Goal: Task Accomplishment & Management: Complete application form

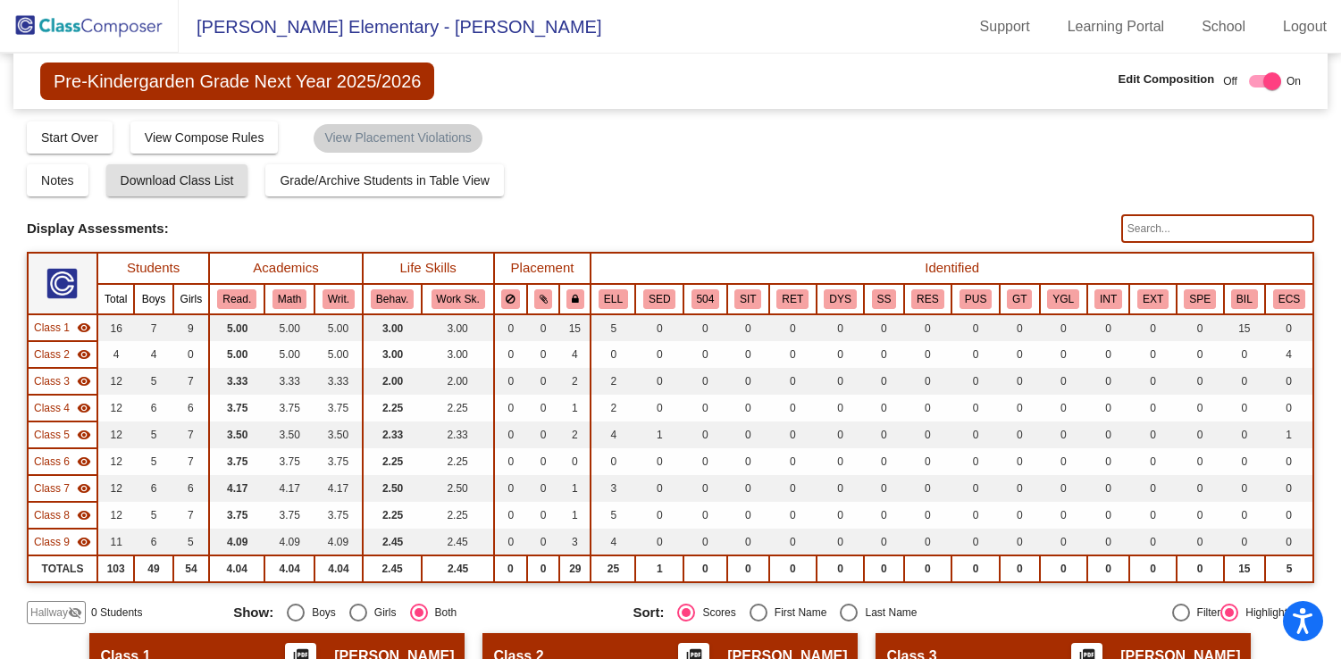
click at [62, 18] on img at bounding box center [89, 26] width 179 height 53
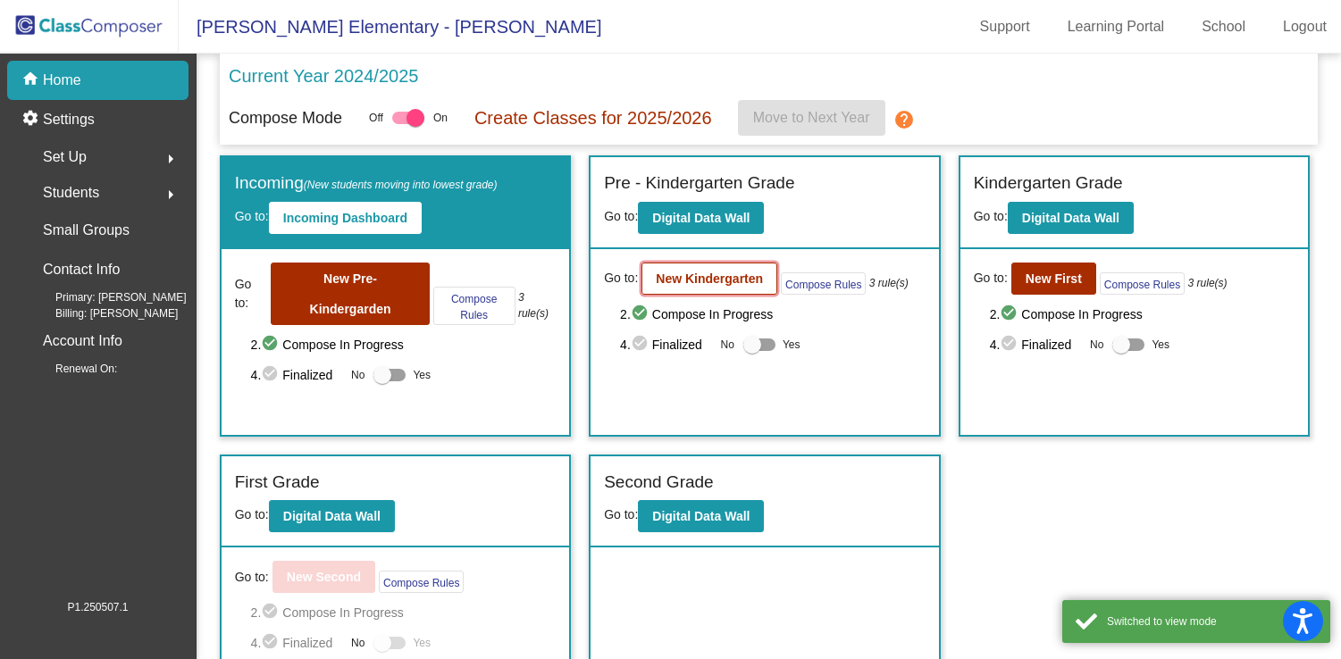
click at [705, 276] on b "New Kindergarten" at bounding box center [709, 279] width 107 height 14
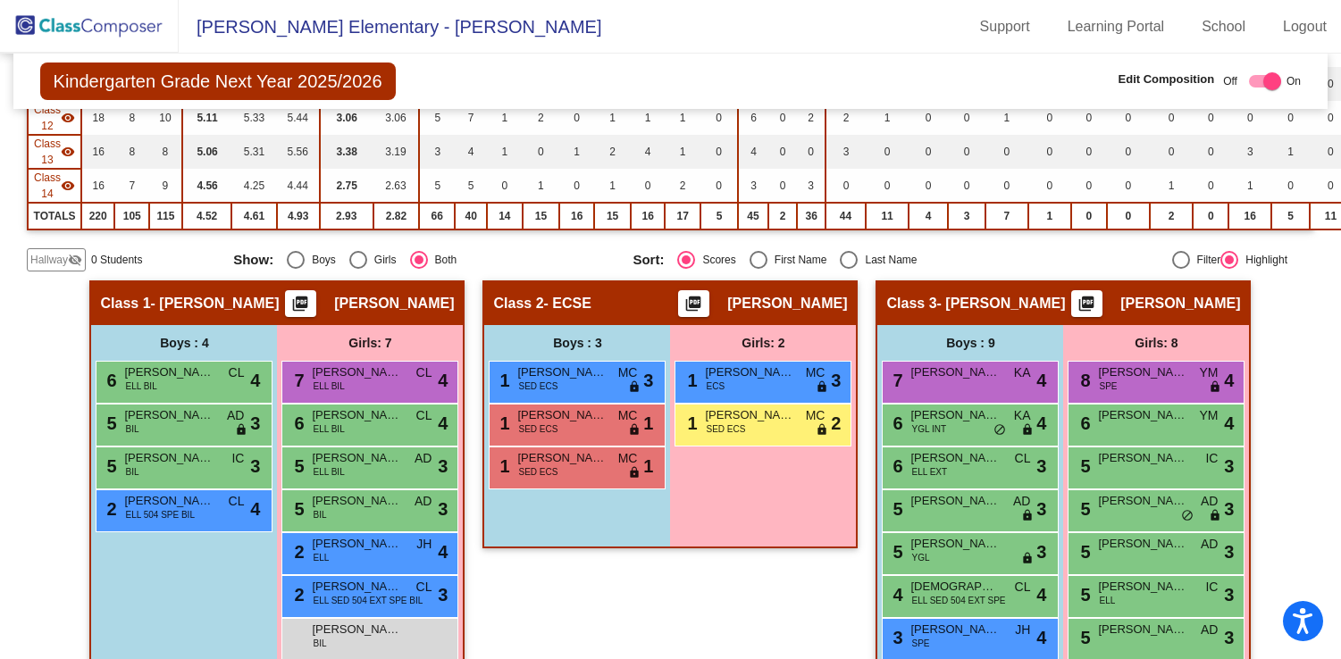
scroll to position [625, 0]
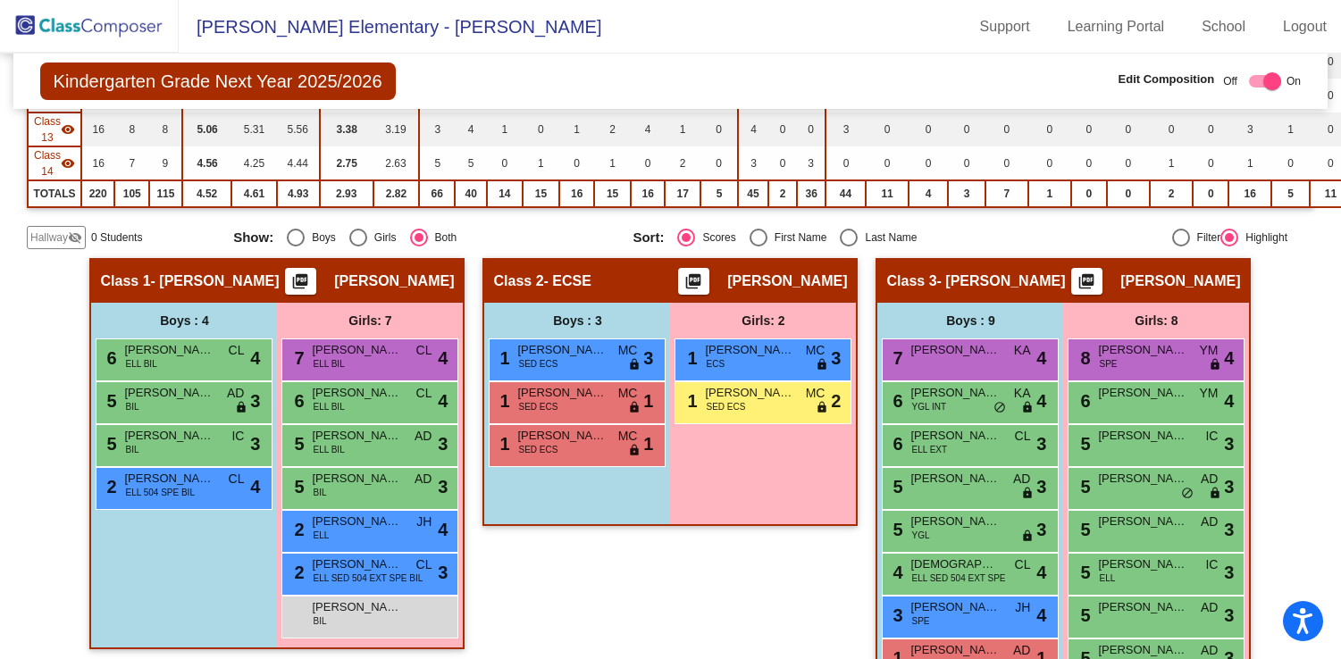
click at [61, 244] on span "Hallway" at bounding box center [49, 238] width 38 height 16
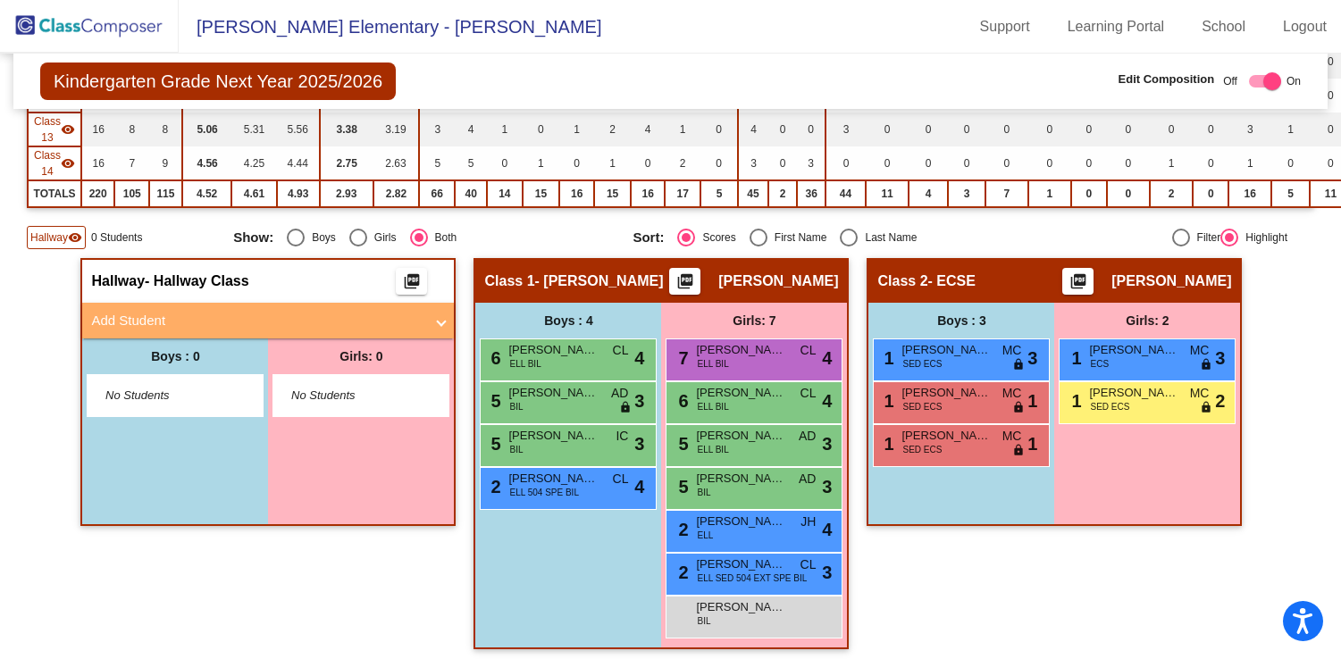
click at [423, 319] on span "Add Student" at bounding box center [264, 321] width 347 height 21
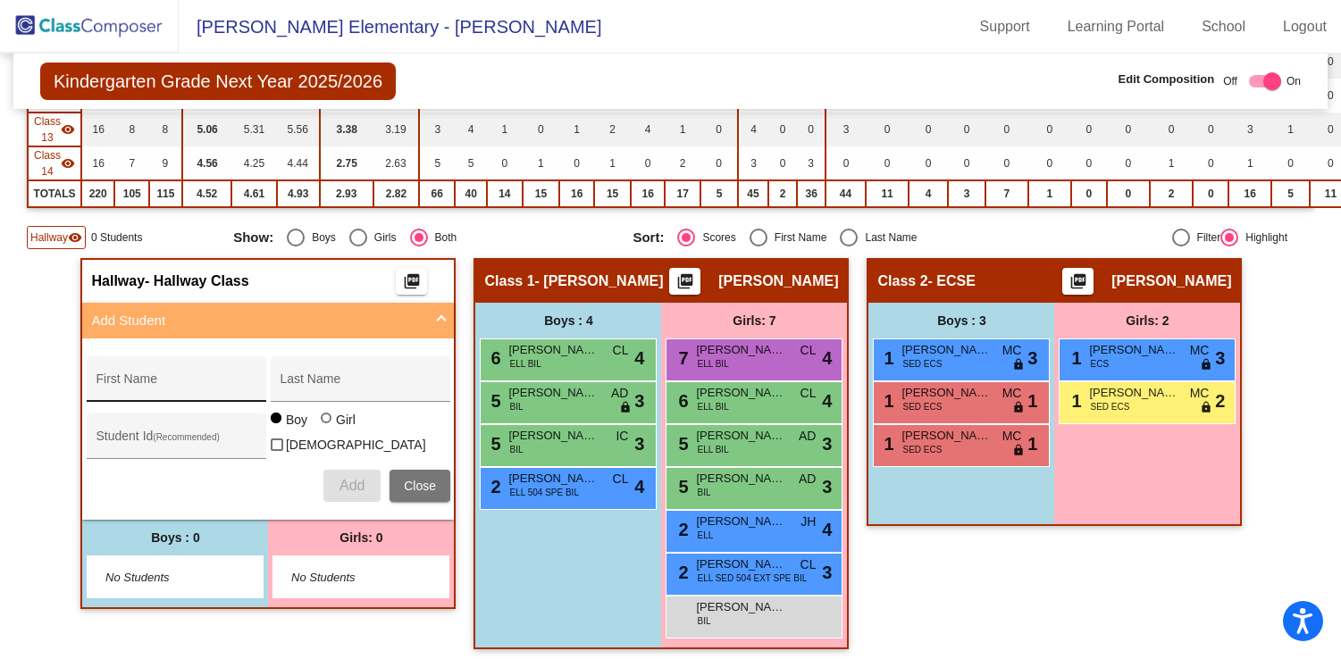
click at [167, 382] on input "First Name" at bounding box center [176, 386] width 161 height 14
type input "[PERSON_NAME]"
click at [339, 484] on span "Add" at bounding box center [351, 485] width 25 height 15
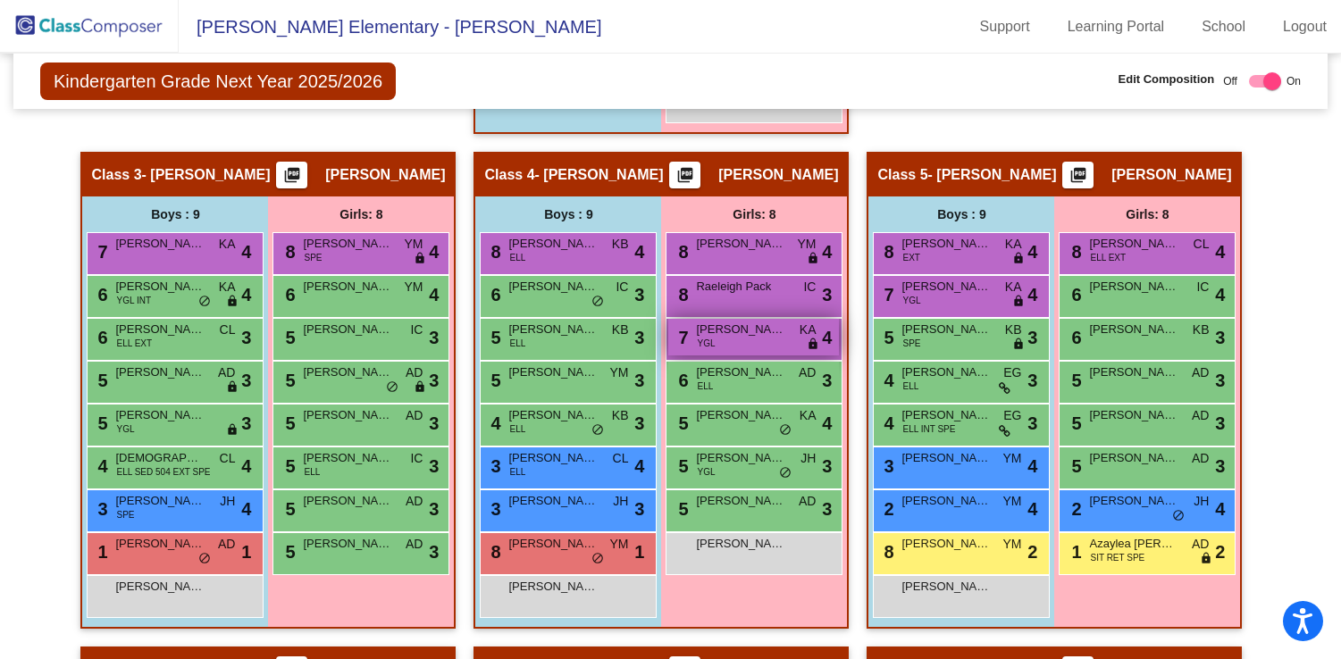
scroll to position [1056, 0]
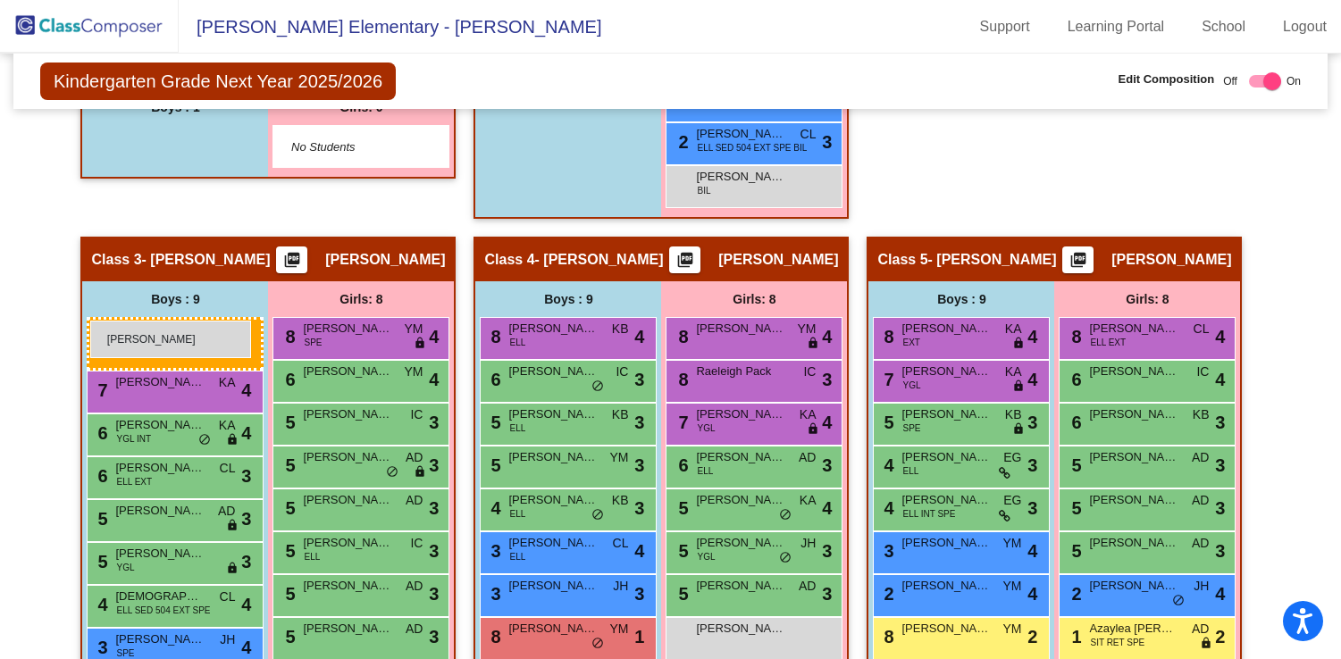
drag, startPoint x: 186, startPoint y: 140, endPoint x: 90, endPoint y: 321, distance: 204.2
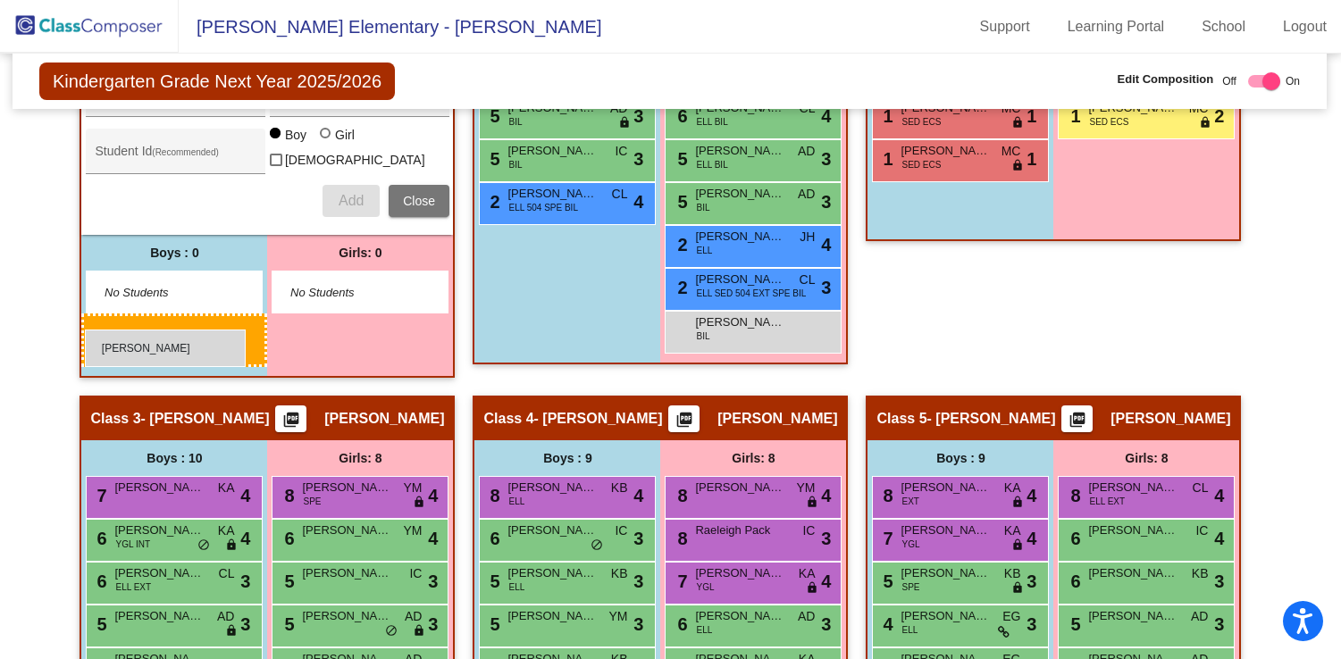
scroll to position [914, 1]
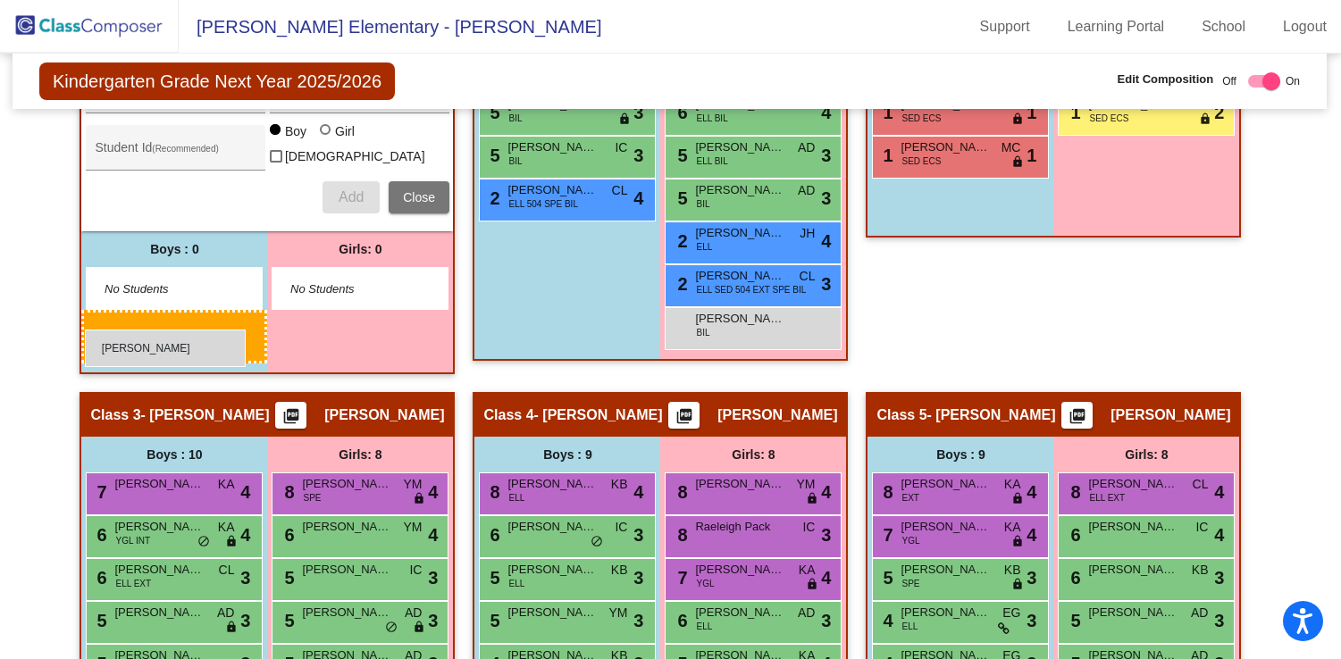
drag, startPoint x: 115, startPoint y: 228, endPoint x: 85, endPoint y: 330, distance: 106.3
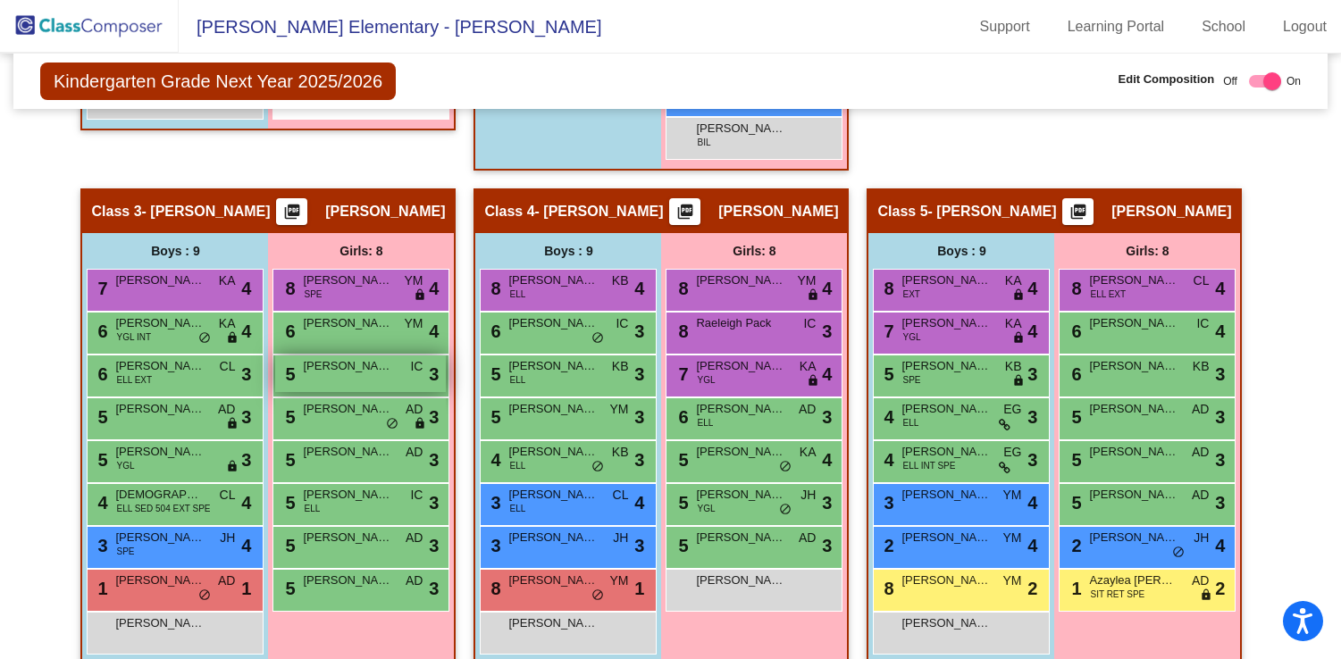
scroll to position [1053, 0]
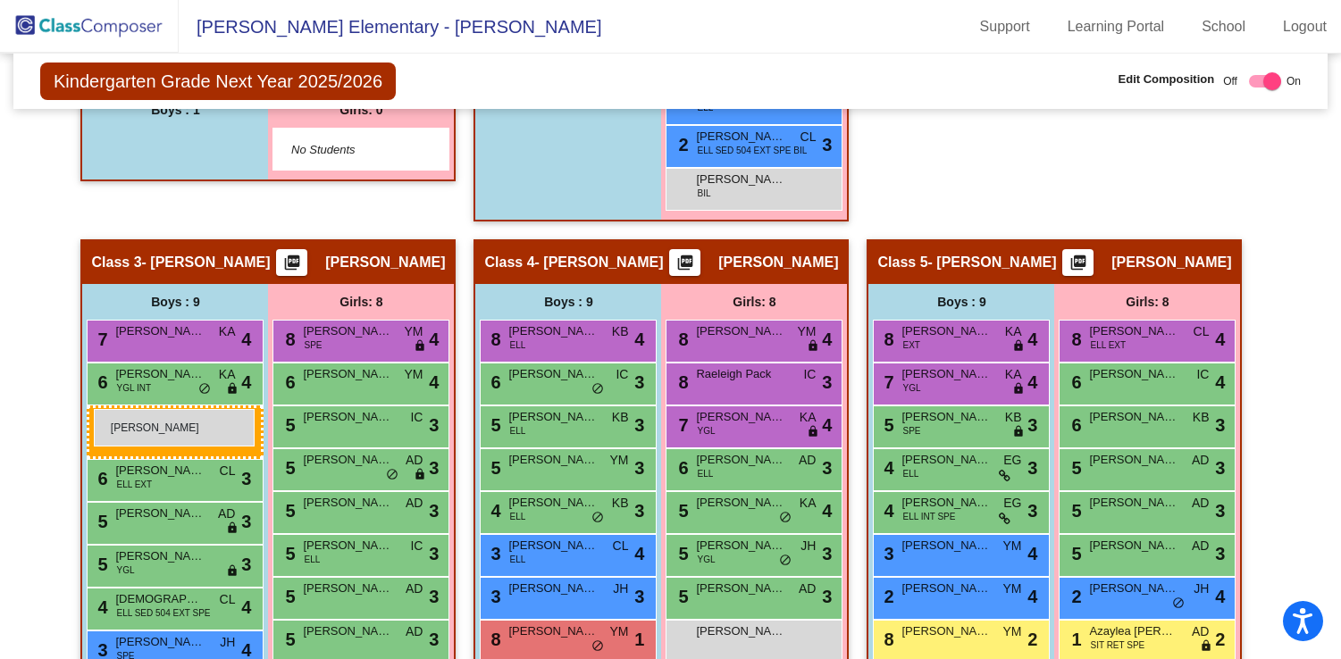
drag, startPoint x: 191, startPoint y: 143, endPoint x: 94, endPoint y: 409, distance: 283.4
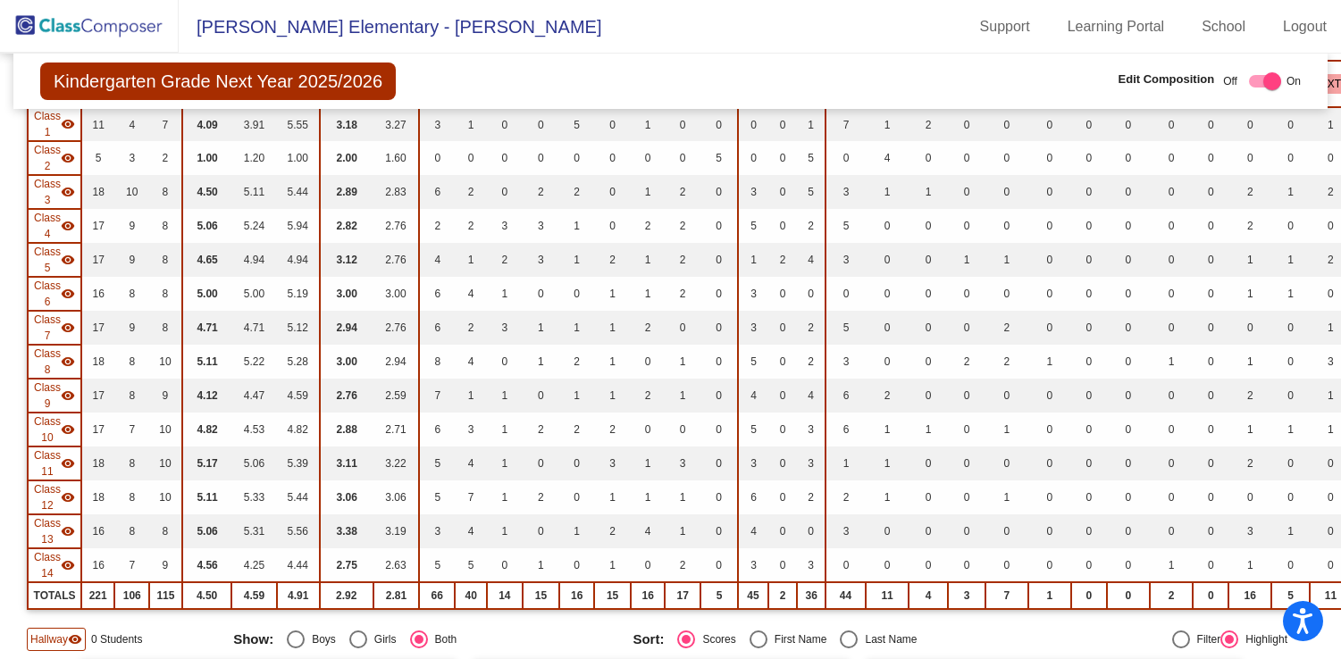
scroll to position [0, 0]
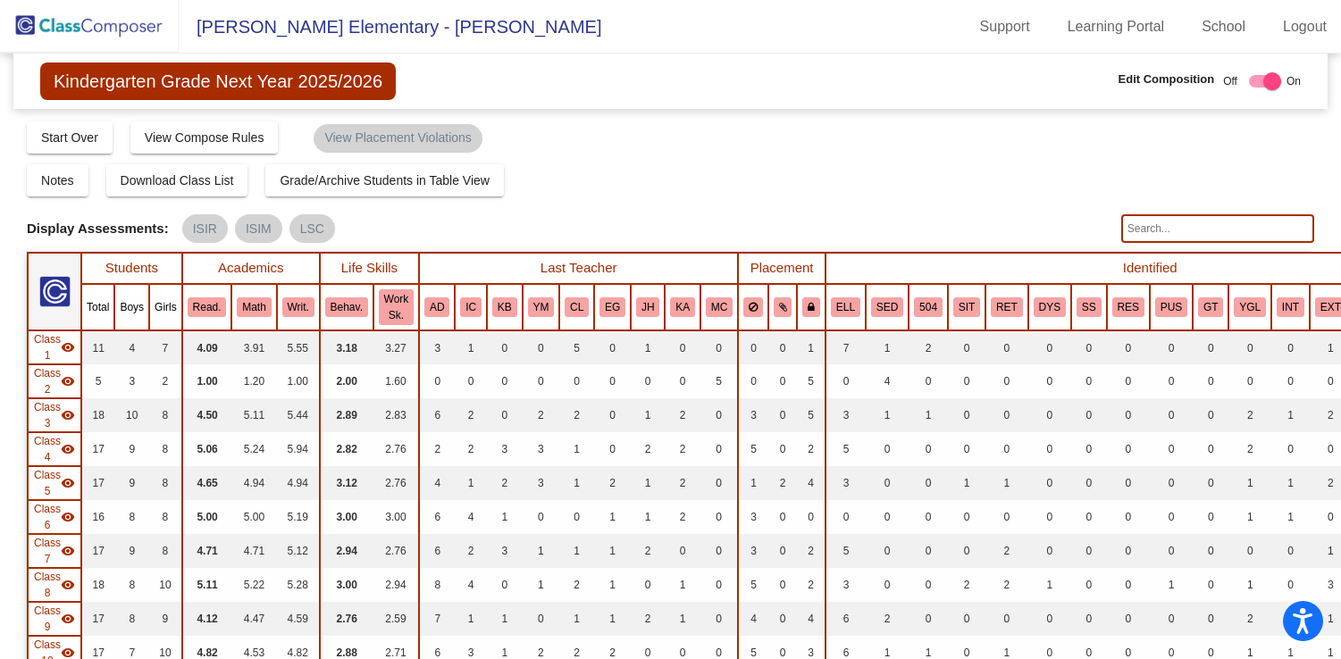
click at [105, 29] on img at bounding box center [89, 26] width 179 height 53
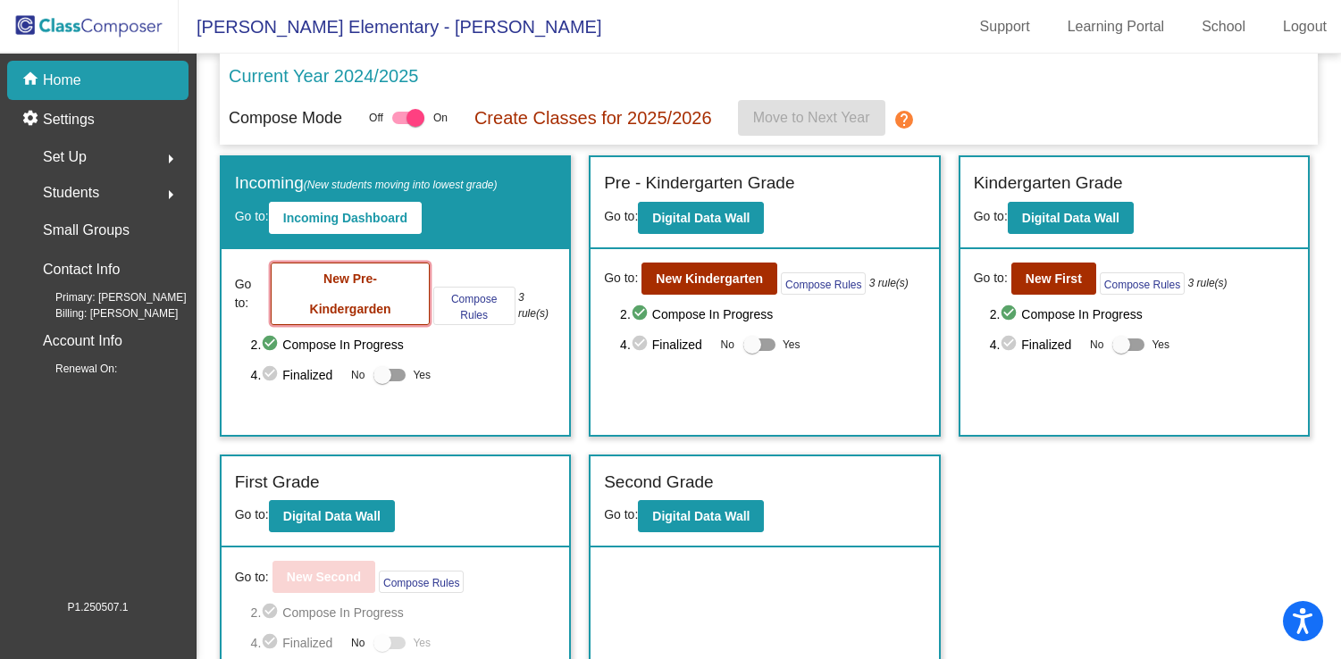
click at [328, 288] on button "New Pre-Kindergarden" at bounding box center [350, 294] width 158 height 63
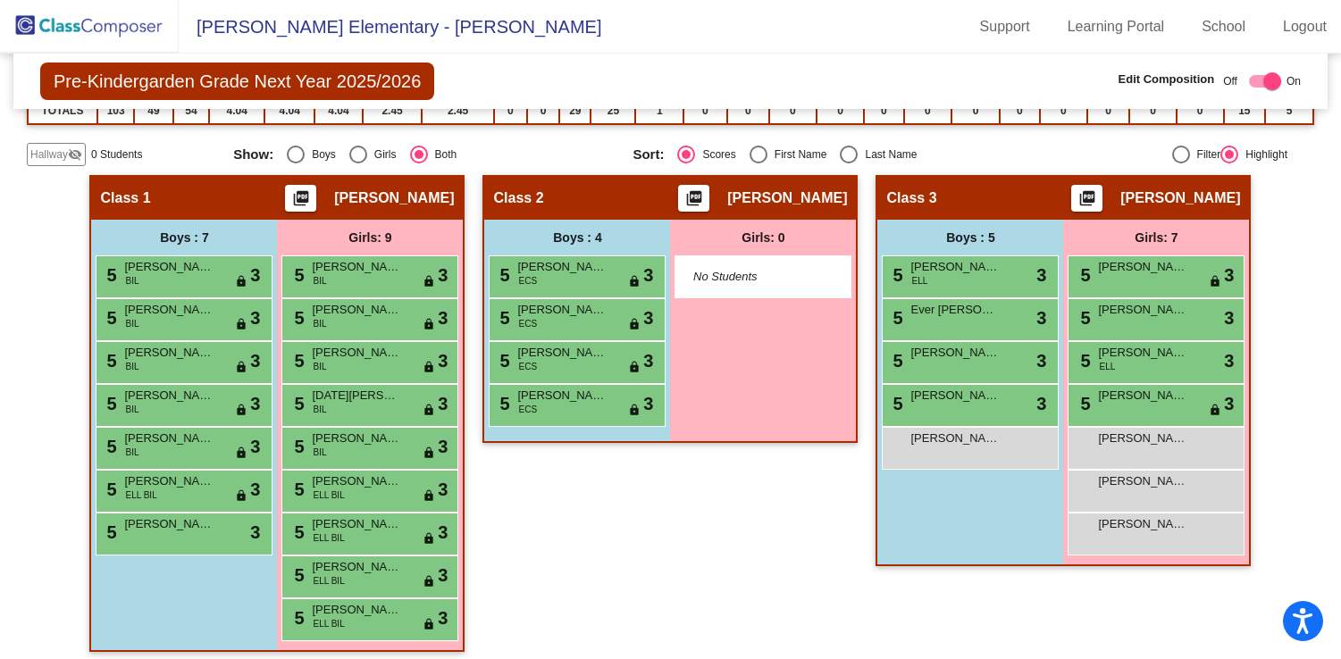
scroll to position [472, 0]
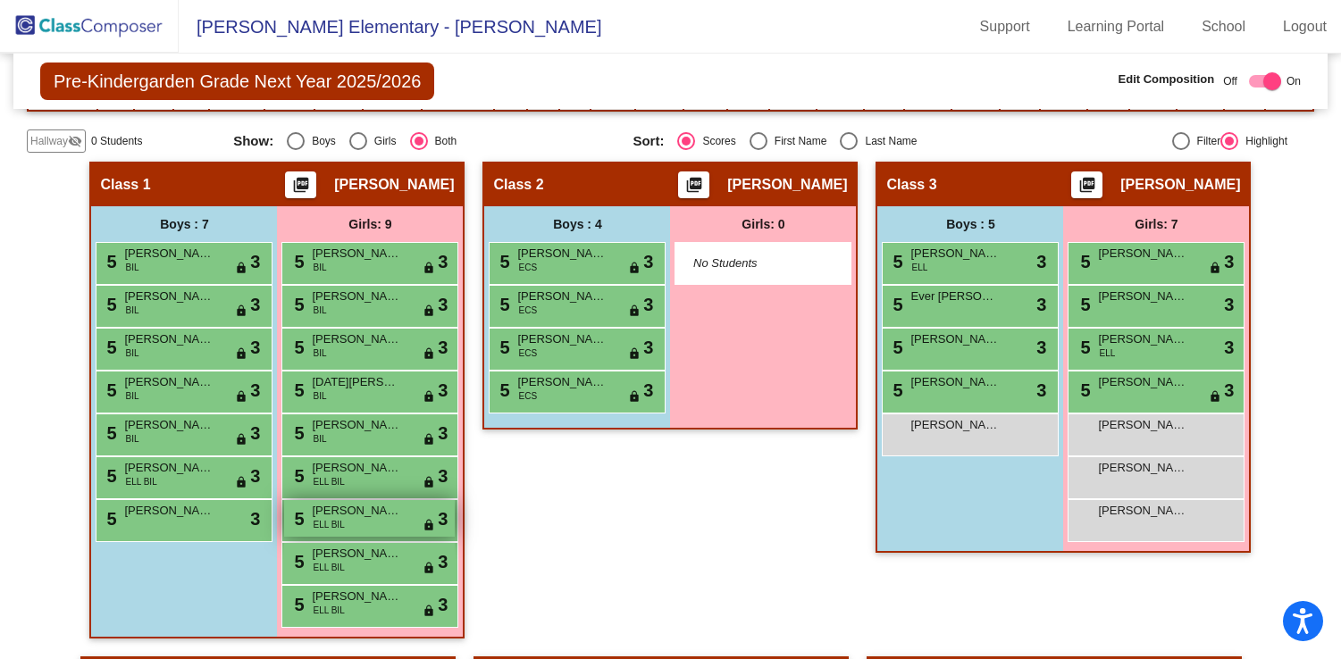
click at [363, 517] on span "[PERSON_NAME] [PERSON_NAME]" at bounding box center [356, 511] width 89 height 18
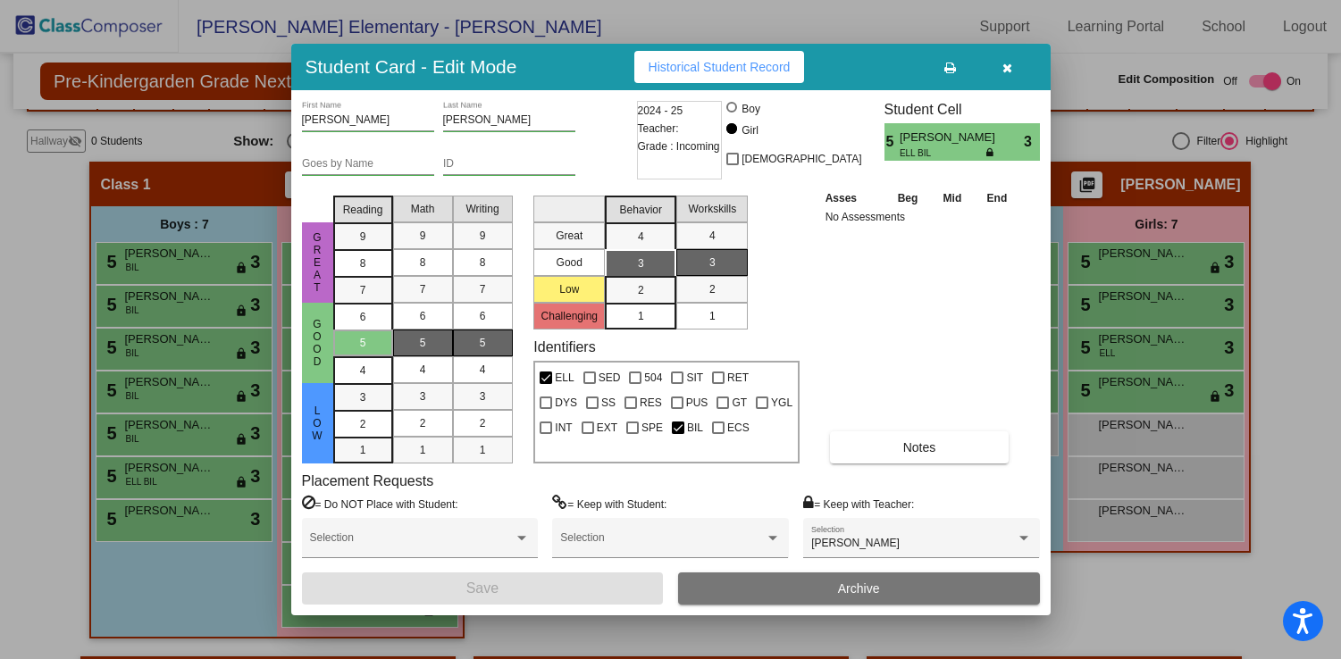
click at [473, 121] on input "[PERSON_NAME]" at bounding box center [509, 120] width 132 height 13
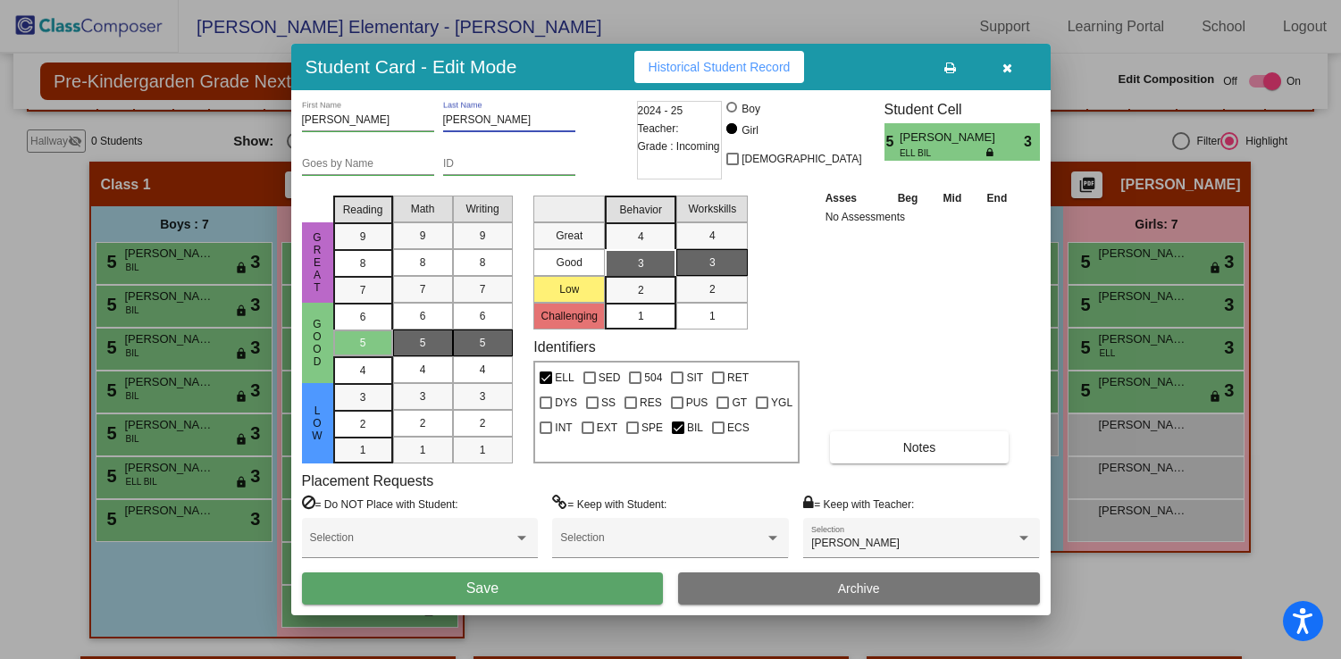
type input "[PERSON_NAME]"
click at [544, 597] on button "Save" at bounding box center [483, 589] width 362 height 32
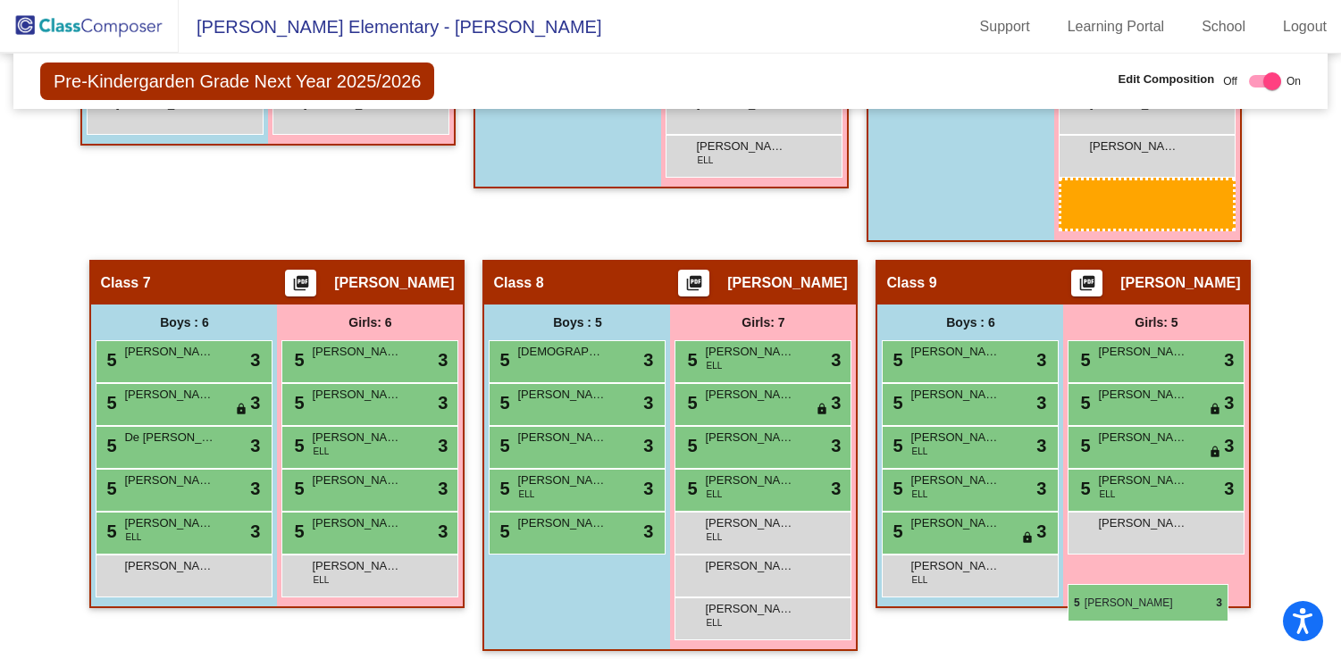
scroll to position [1244, 0]
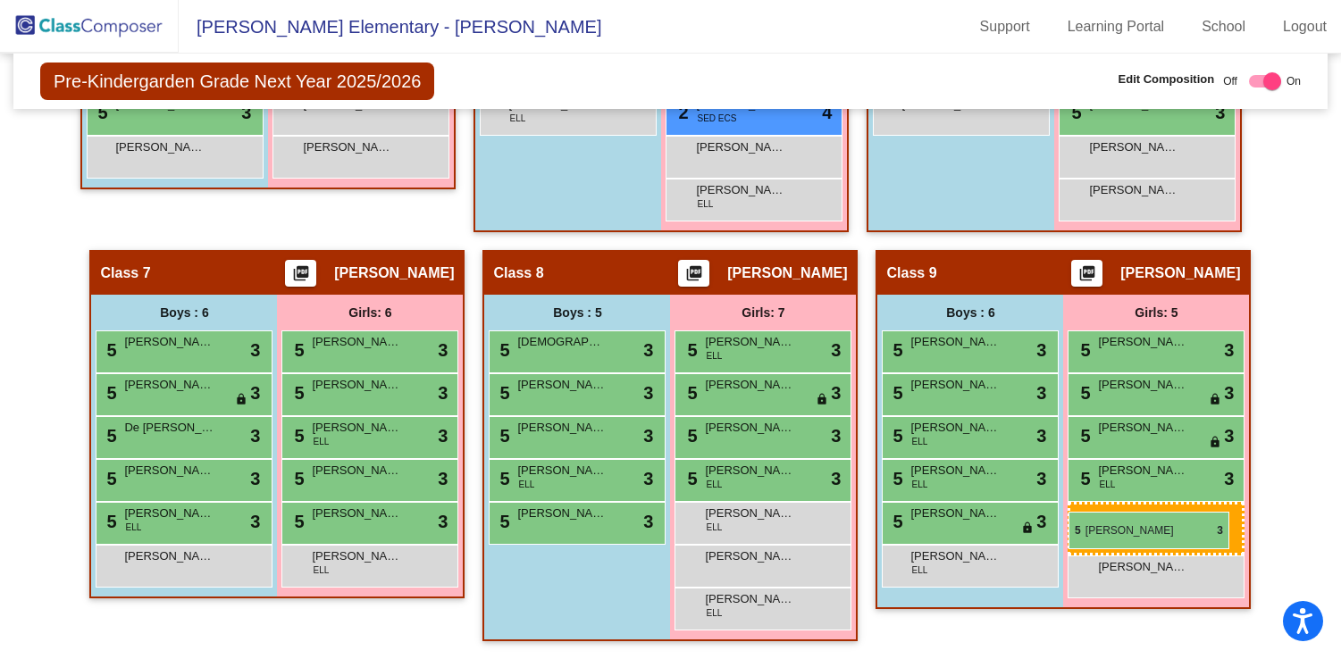
drag, startPoint x: 334, startPoint y: 267, endPoint x: 1068, endPoint y: 512, distance: 773.9
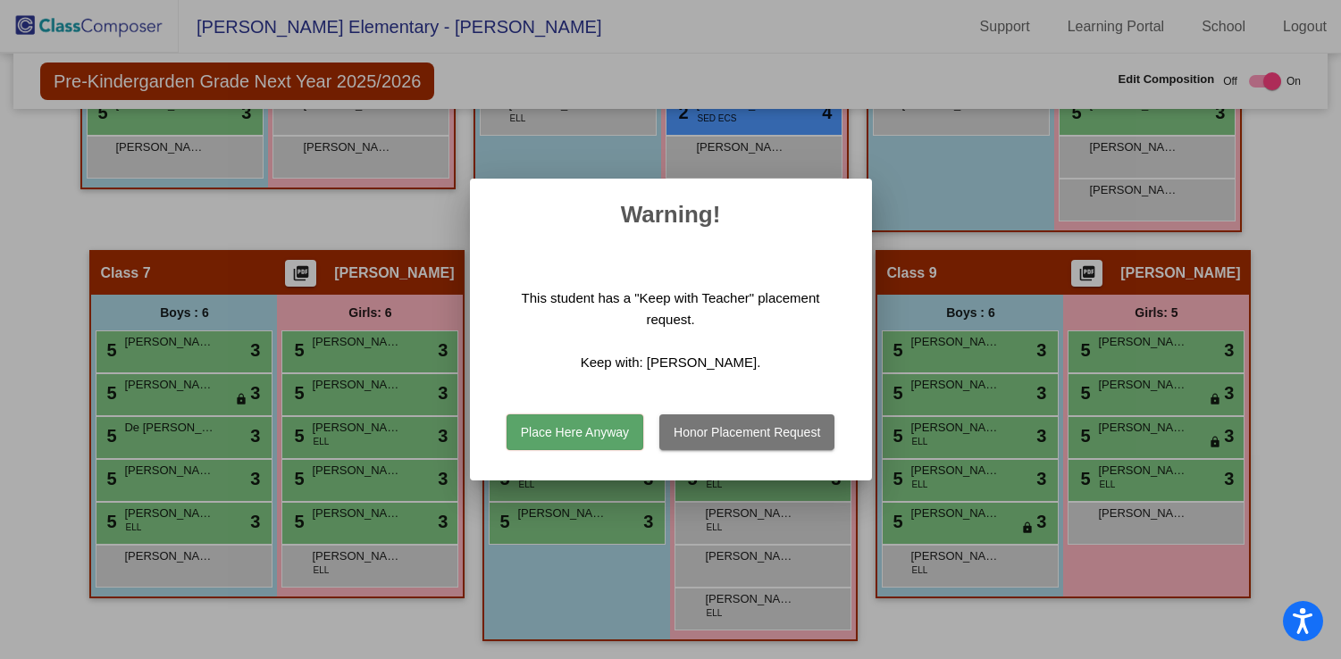
click at [579, 429] on button "Place Here Anyway" at bounding box center [574, 432] width 137 height 36
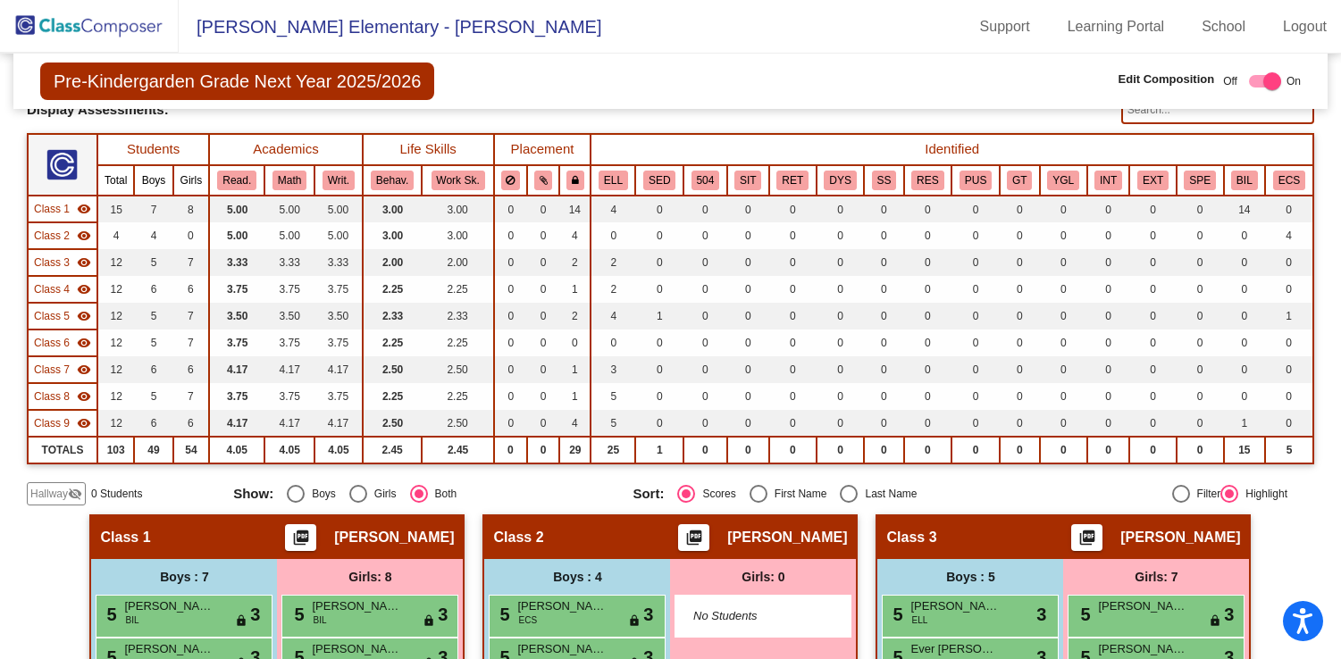
scroll to position [96, 0]
